Goal: Transaction & Acquisition: Purchase product/service

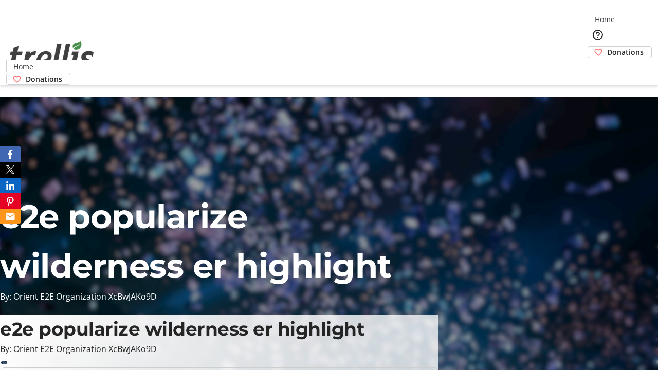
click at [607, 47] on span "Donations" at bounding box center [625, 52] width 36 height 11
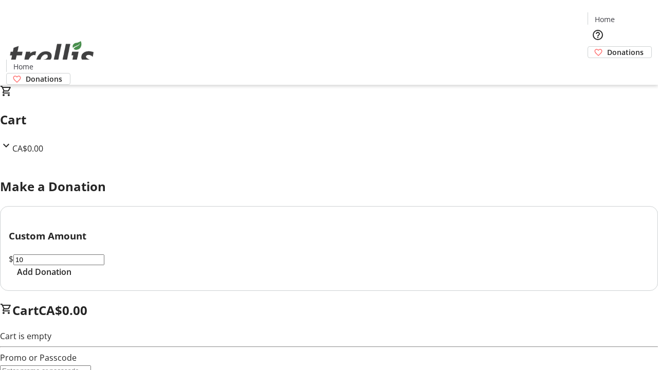
click at [71, 278] on span "Add Donation" at bounding box center [44, 272] width 54 height 12
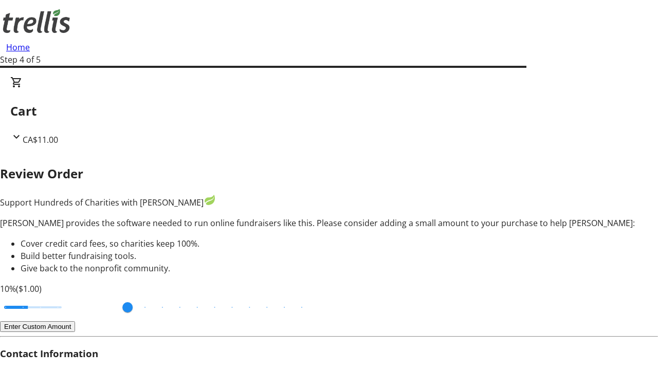
type input "20"
click at [72, 296] on input "Cover fees percentage" at bounding box center [32, 307] width 79 height 23
